Goal: Find specific page/section: Find specific page/section

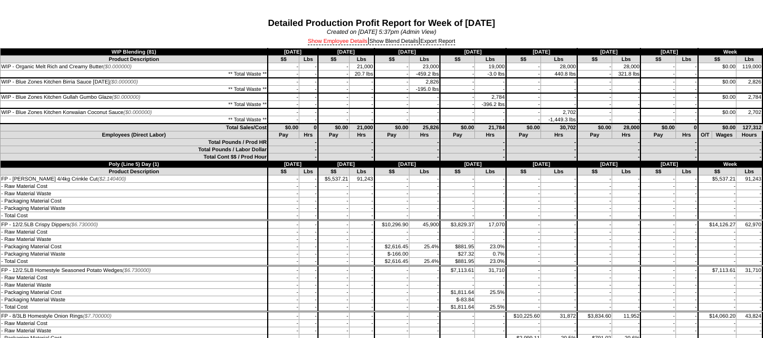
click at [336, 43] on link "Show Employee Details" at bounding box center [338, 41] width 60 height 7
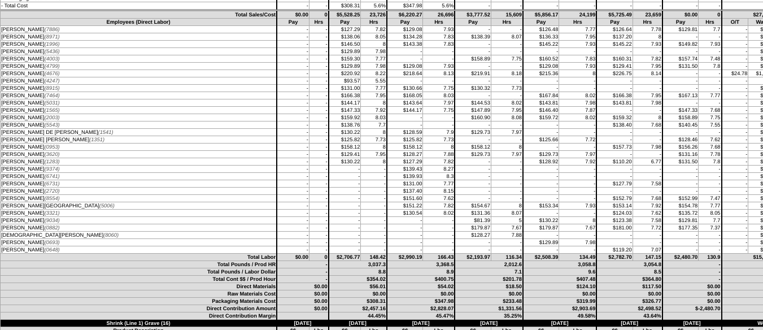
scroll to position [1469, 0]
